Goal: Task Accomplishment & Management: Use online tool/utility

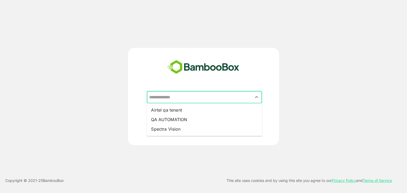
click at [171, 97] on input "text" at bounding box center [204, 97] width 113 height 10
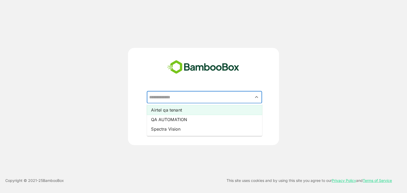
click at [176, 109] on li "Airtel qa tenant" at bounding box center [204, 110] width 115 height 10
type input "**********"
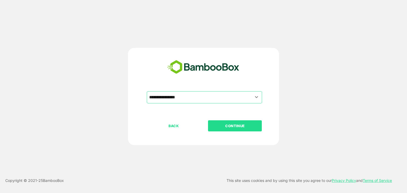
click at [229, 122] on button "CONTINUE" at bounding box center [235, 125] width 54 height 11
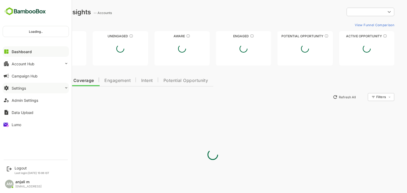
click at [24, 88] on div "Settings" at bounding box center [19, 88] width 14 height 5
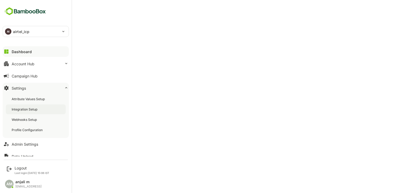
click at [35, 108] on div "Integration Setup" at bounding box center [25, 109] width 27 height 5
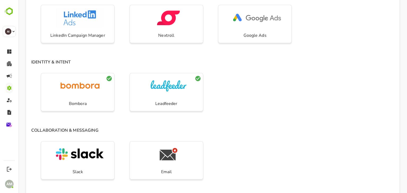
scroll to position [313, 0]
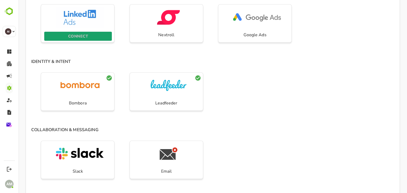
click at [75, 36] on p "CONNECT" at bounding box center [78, 36] width 20 height 7
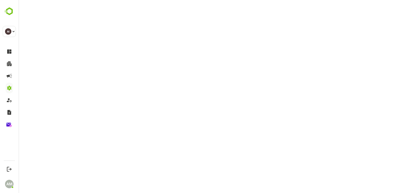
scroll to position [2, 0]
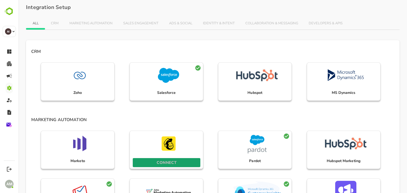
drag, startPoint x: 177, startPoint y: 157, endPoint x: 181, endPoint y: 163, distance: 7.4
click at [181, 163] on span "CONNECT" at bounding box center [166, 162] width 62 height 7
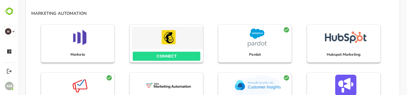
scroll to position [106, 0]
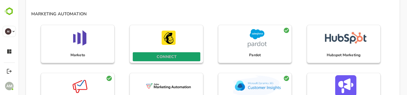
click at [161, 56] on p "CONNECT" at bounding box center [166, 56] width 20 height 7
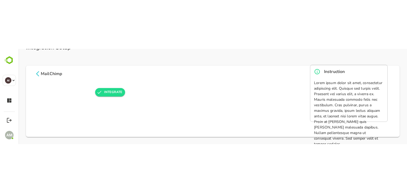
scroll to position [0, 0]
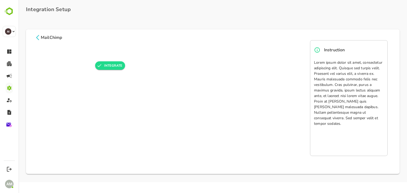
click at [38, 37] on icon at bounding box center [37, 37] width 6 height 6
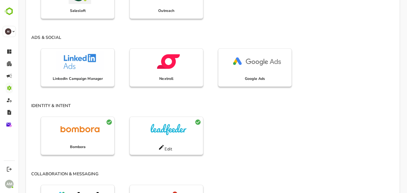
scroll to position [275, 0]
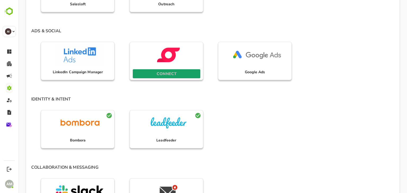
click at [156, 72] on p "CONNECT" at bounding box center [166, 73] width 20 height 7
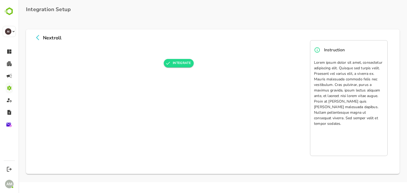
scroll to position [0, 0]
click at [39, 37] on icon at bounding box center [37, 37] width 6 height 6
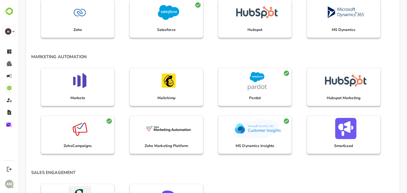
scroll to position [66, 0]
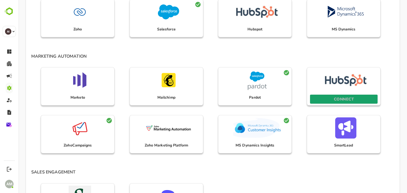
click at [343, 97] on p "CONNECT" at bounding box center [344, 99] width 20 height 7
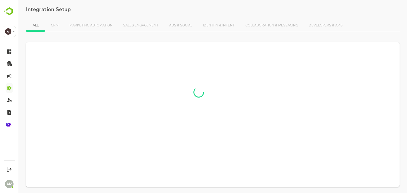
scroll to position [2, 0]
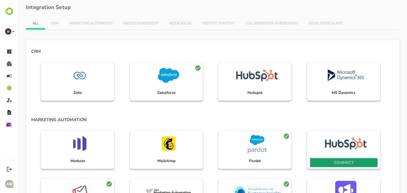
click at [344, 162] on p "CONNECT" at bounding box center [344, 162] width 20 height 7
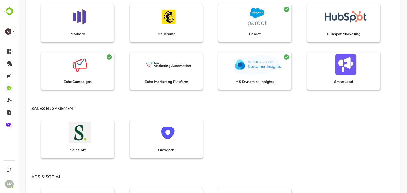
scroll to position [137, 0]
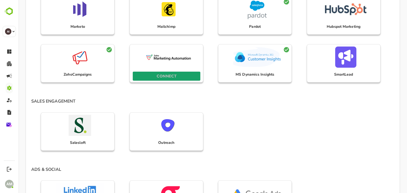
click at [165, 75] on p "CONNECT" at bounding box center [166, 76] width 20 height 7
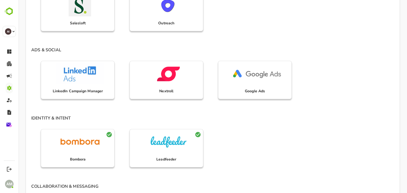
scroll to position [319, 0]
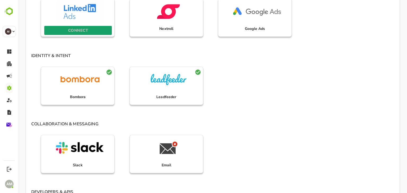
click at [71, 31] on p "CONNECT" at bounding box center [78, 30] width 20 height 7
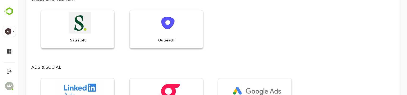
scroll to position [298, 0]
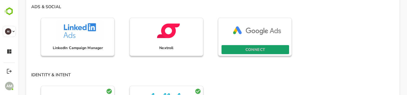
click at [264, 49] on p "CONNECT" at bounding box center [255, 49] width 20 height 7
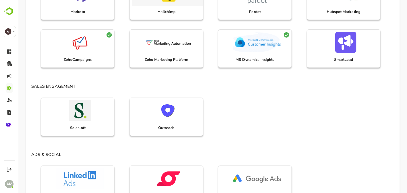
scroll to position [100, 0]
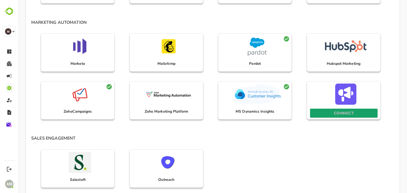
click at [360, 111] on span "CONNECT" at bounding box center [343, 113] width 62 height 7
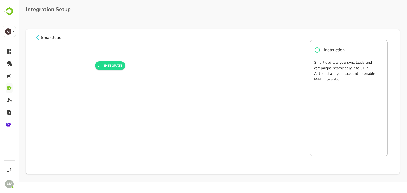
scroll to position [0, 0]
click at [38, 37] on icon at bounding box center [37, 37] width 6 height 6
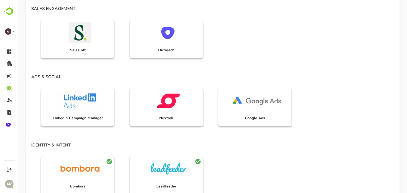
scroll to position [259, 0]
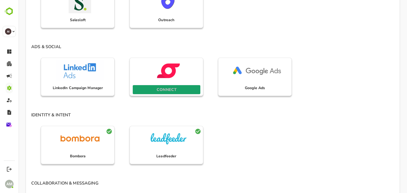
click at [174, 88] on p "CONNECT" at bounding box center [166, 89] width 20 height 7
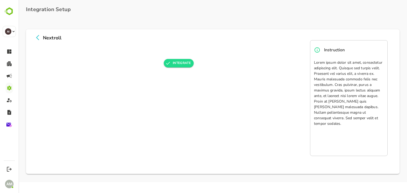
click at [36, 37] on icon at bounding box center [37, 37] width 6 height 6
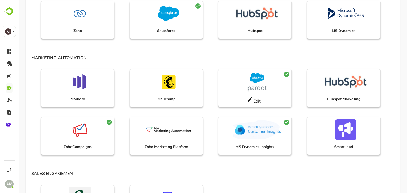
scroll to position [66, 0]
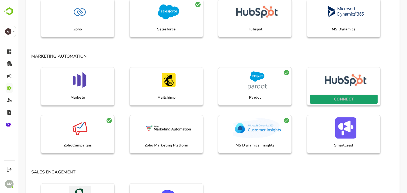
click at [346, 96] on p "CONNECT" at bounding box center [344, 99] width 20 height 7
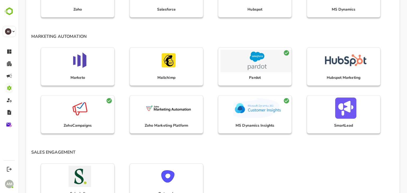
scroll to position [86, 0]
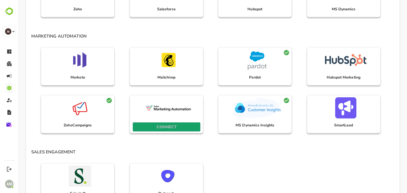
click at [167, 123] on button "CONNECT" at bounding box center [167, 127] width 68 height 9
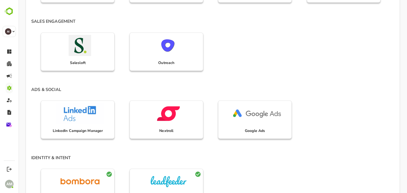
scroll to position [220, 0]
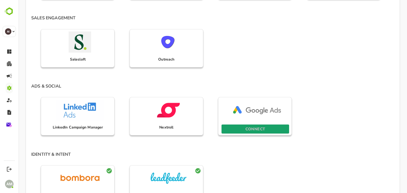
click at [242, 131] on span "CONNECT" at bounding box center [255, 129] width 62 height 7
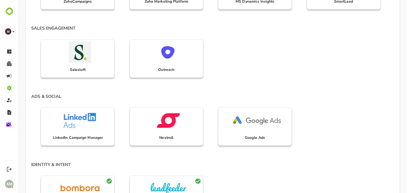
scroll to position [210, 0]
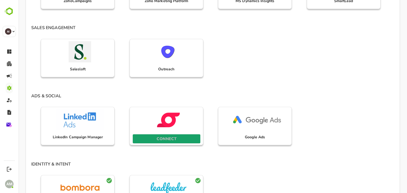
click at [166, 137] on p "CONNECT" at bounding box center [166, 139] width 20 height 7
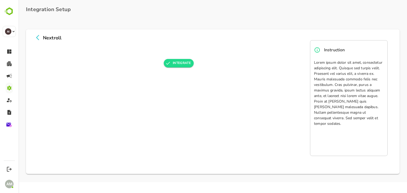
click at [38, 37] on icon at bounding box center [37, 37] width 6 height 6
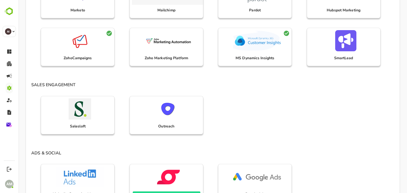
scroll to position [211, 0]
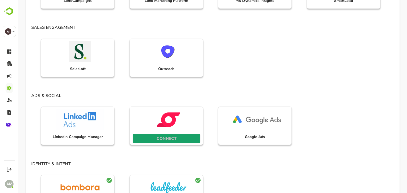
click at [156, 141] on p "CONNECT" at bounding box center [166, 138] width 20 height 7
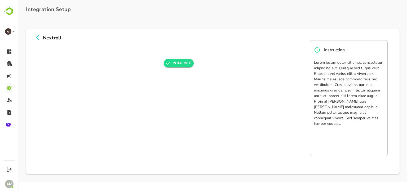
click at [37, 36] on icon at bounding box center [37, 37] width 6 height 6
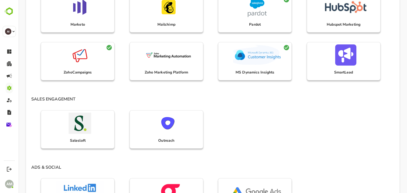
scroll to position [244, 0]
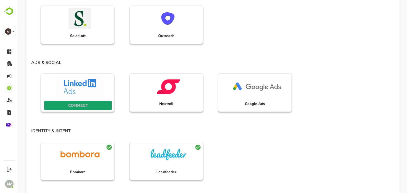
click at [82, 104] on p "CONNECT" at bounding box center [78, 105] width 20 height 7
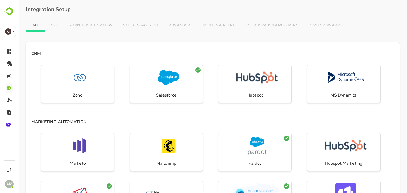
scroll to position [0, 0]
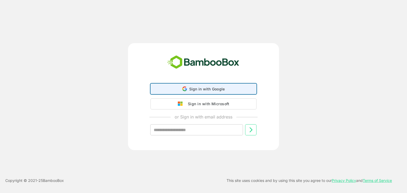
click at [199, 88] on span "Sign in with Google" at bounding box center [207, 89] width 36 height 5
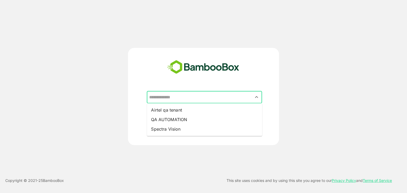
click at [198, 99] on input "text" at bounding box center [204, 97] width 113 height 10
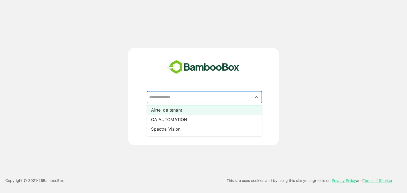
click at [186, 112] on li "Airtel qa tenant" at bounding box center [204, 110] width 115 height 10
type input "**********"
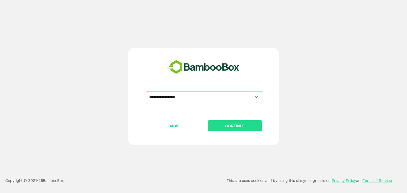
click at [224, 124] on p "CONTINUE" at bounding box center [234, 126] width 53 height 6
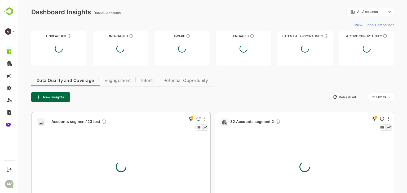
type input "**********"
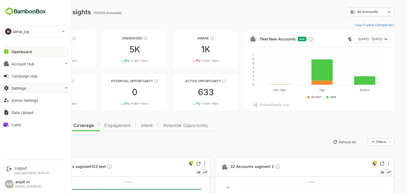
click at [30, 89] on button "Settings" at bounding box center [36, 88] width 66 height 11
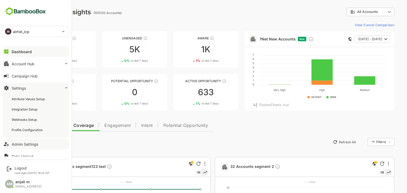
click at [28, 146] on div "Admin Settings" at bounding box center [25, 144] width 26 height 5
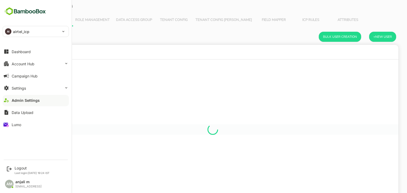
scroll to position [4, 4]
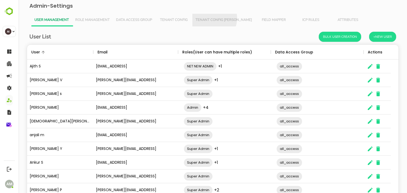
click at [213, 18] on span "Tenant Config [PERSON_NAME]" at bounding box center [223, 20] width 56 height 4
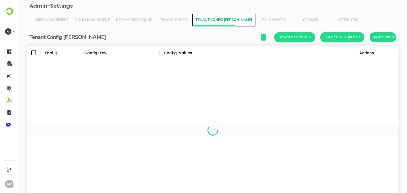
scroll to position [151, 363]
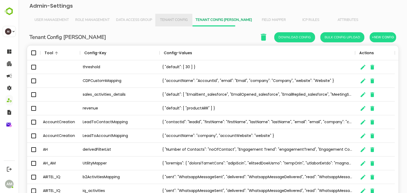
click at [175, 20] on span "Tenant Config" at bounding box center [173, 20] width 31 height 4
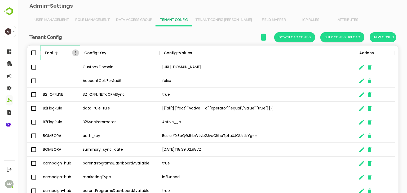
click at [75, 54] on icon "Menu" at bounding box center [75, 52] width 1 height 3
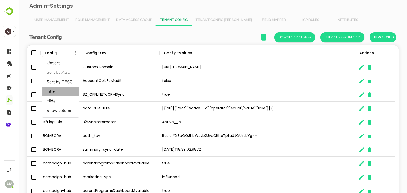
click at [57, 90] on li "Filter" at bounding box center [60, 92] width 37 height 10
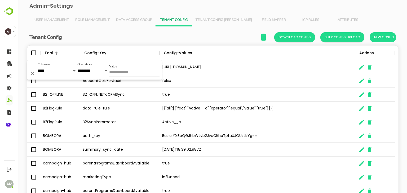
click at [124, 70] on input "Value" at bounding box center [134, 73] width 50 height 8
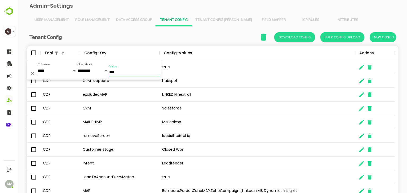
type input "***"
click at [252, 155] on div "Closed Won" at bounding box center [256, 150] width 195 height 14
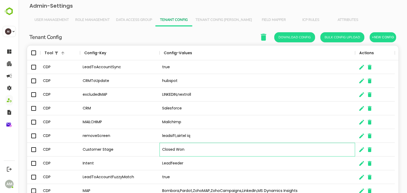
scroll to position [35, 0]
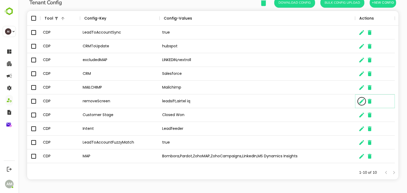
click at [358, 102] on icon "The User Data" at bounding box center [361, 101] width 6 height 6
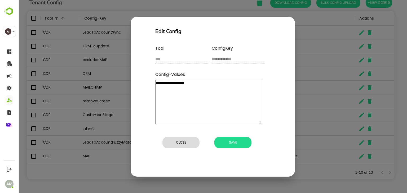
drag, startPoint x: 191, startPoint y: 83, endPoint x: 171, endPoint y: 83, distance: 19.9
click at [171, 83] on textarea "**********" at bounding box center [208, 102] width 106 height 44
type textarea "********"
type textarea "*"
type textarea "********"
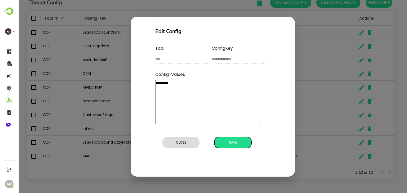
click at [233, 146] on button "Save" at bounding box center [232, 142] width 37 height 11
type textarea "*"
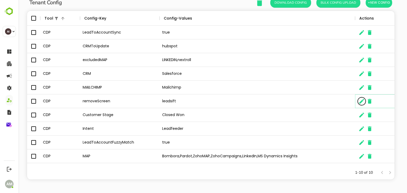
scroll to position [4, 4]
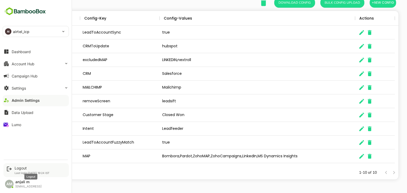
click at [23, 169] on div "Logout" at bounding box center [32, 168] width 35 height 5
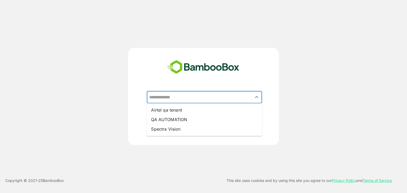
click at [174, 101] on input "text" at bounding box center [204, 97] width 113 height 10
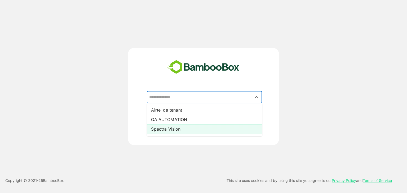
click at [178, 128] on li "Spectra Vision" at bounding box center [204, 129] width 115 height 10
type input "**********"
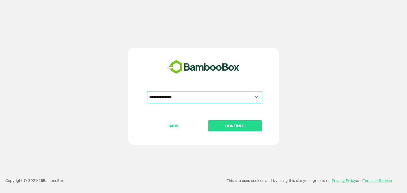
click at [238, 125] on p "CONTINUE" at bounding box center [234, 126] width 53 height 6
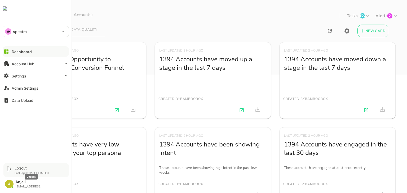
click at [21, 169] on div "Logout" at bounding box center [32, 168] width 35 height 5
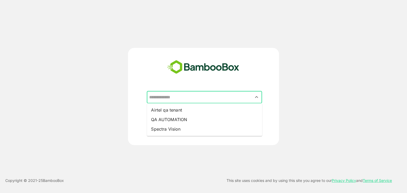
click at [149, 93] on input "text" at bounding box center [204, 97] width 113 height 10
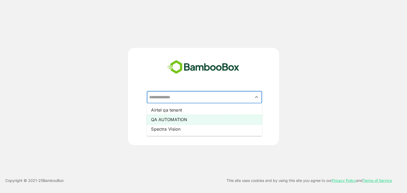
click at [169, 117] on li "QA AUTOMATION" at bounding box center [204, 120] width 115 height 10
type input "**********"
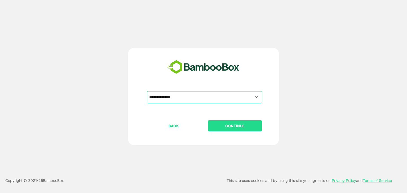
click at [222, 126] on p "CONTINUE" at bounding box center [234, 126] width 53 height 6
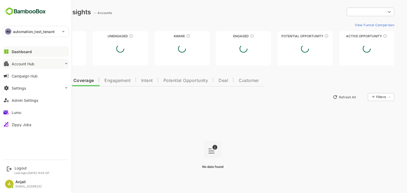
type input "********"
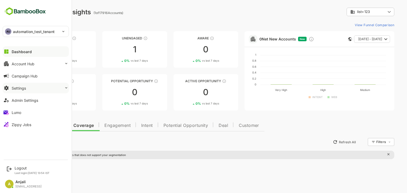
click at [26, 90] on button "Settings" at bounding box center [36, 88] width 66 height 11
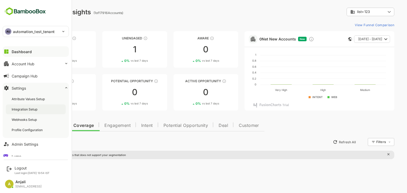
click at [38, 108] on div "Integration Setup" at bounding box center [36, 110] width 60 height 10
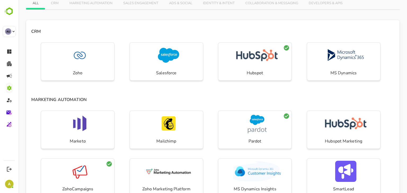
scroll to position [75, 0]
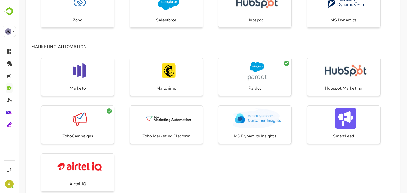
drag, startPoint x: 74, startPoint y: 32, endPoint x: 219, endPoint y: 66, distance: 148.8
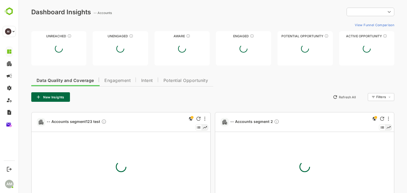
type input "**********"
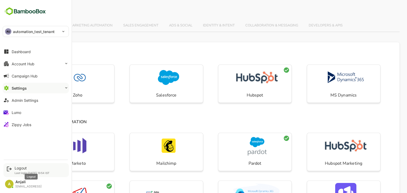
click at [23, 169] on div "Logout" at bounding box center [32, 168] width 35 height 5
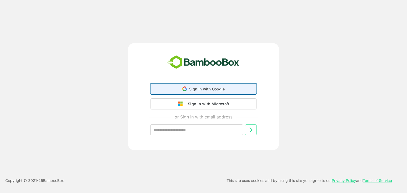
click at [222, 86] on div "Sign in with Google Sign in with Google. Opens in new tab" at bounding box center [203, 89] width 99 height 10
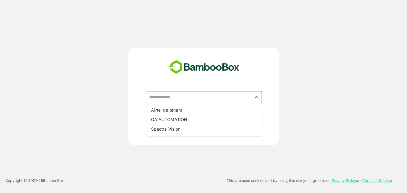
click at [189, 102] on input "text" at bounding box center [204, 97] width 113 height 10
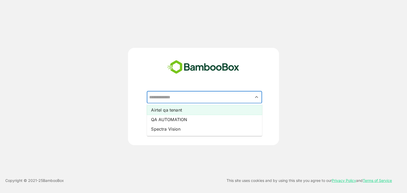
click at [179, 111] on li "Airtel qa tenant" at bounding box center [204, 110] width 115 height 10
type input "**********"
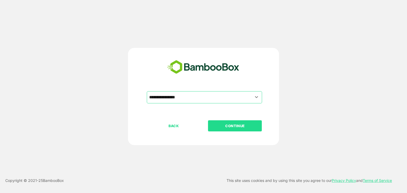
click at [223, 123] on p "CONTINUE" at bounding box center [234, 126] width 53 height 6
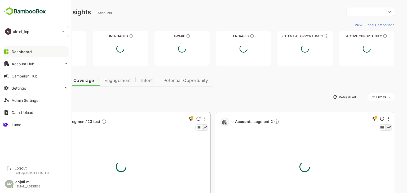
type input "**********"
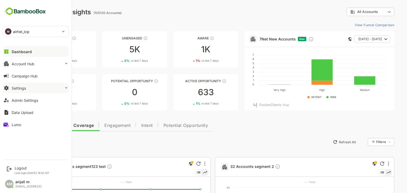
click at [30, 85] on button "Settings" at bounding box center [36, 88] width 66 height 11
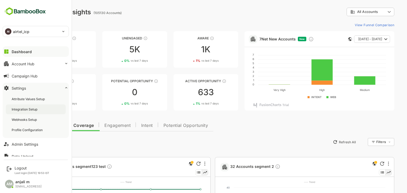
click at [34, 109] on div "Integration Setup" at bounding box center [25, 109] width 27 height 5
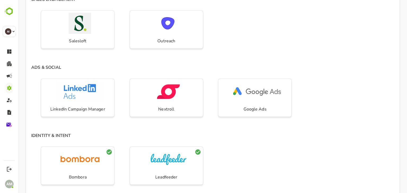
scroll to position [289, 0]
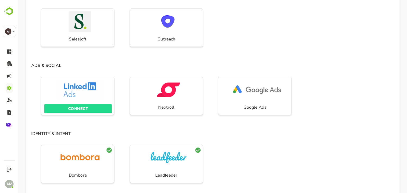
click at [91, 107] on span "CONNECT" at bounding box center [78, 108] width 62 height 7
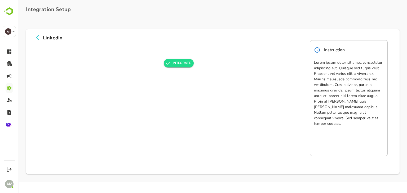
scroll to position [0, 0]
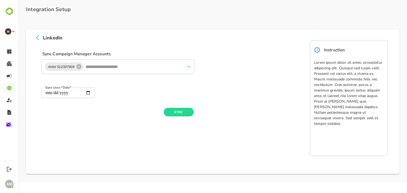
click at [37, 36] on icon at bounding box center [37, 37] width 6 height 6
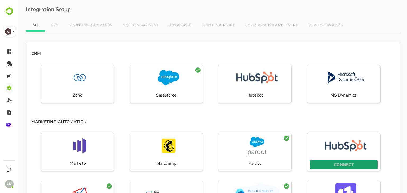
click at [330, 162] on span "CONNECT" at bounding box center [343, 165] width 62 height 7
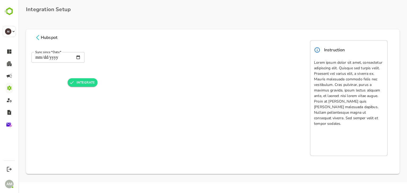
click at [38, 35] on icon at bounding box center [37, 37] width 3 height 5
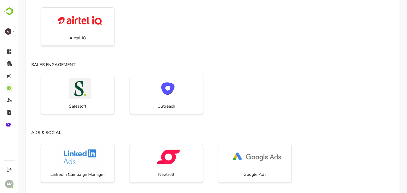
scroll to position [430, 0]
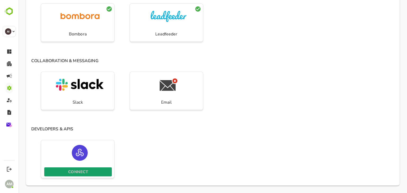
click at [87, 173] on p "CONNECT" at bounding box center [78, 172] width 20 height 7
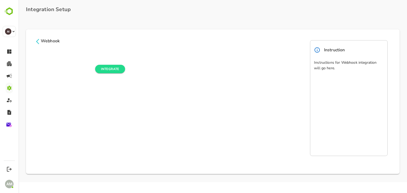
scroll to position [0, 0]
click at [37, 40] on icon at bounding box center [37, 41] width 6 height 6
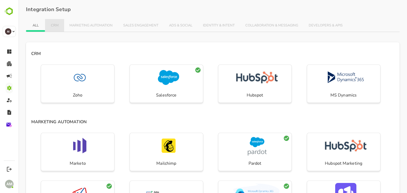
click at [56, 27] on span "CRM" at bounding box center [54, 26] width 8 height 4
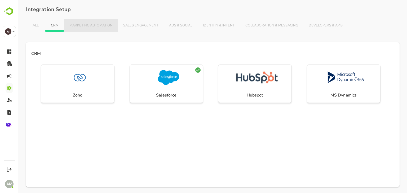
click at [98, 26] on span "MARKETING AUTOMATION" at bounding box center [90, 26] width 43 height 4
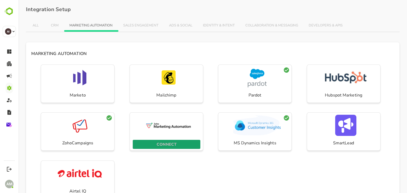
click at [167, 146] on p "CONNECT" at bounding box center [166, 144] width 20 height 7
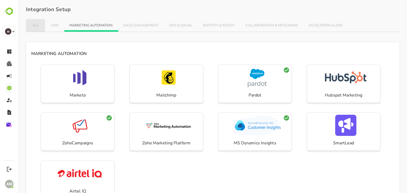
click at [33, 28] on button "ALL" at bounding box center [35, 25] width 19 height 13
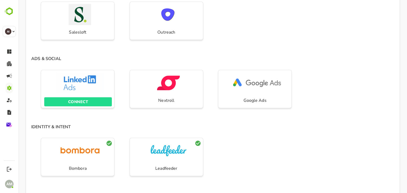
scroll to position [295, 0]
click at [89, 100] on span "CONNECT" at bounding box center [78, 102] width 62 height 7
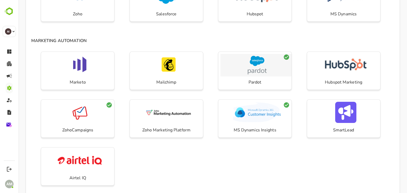
scroll to position [82, 0]
